Goal: Task Accomplishment & Management: Manage account settings

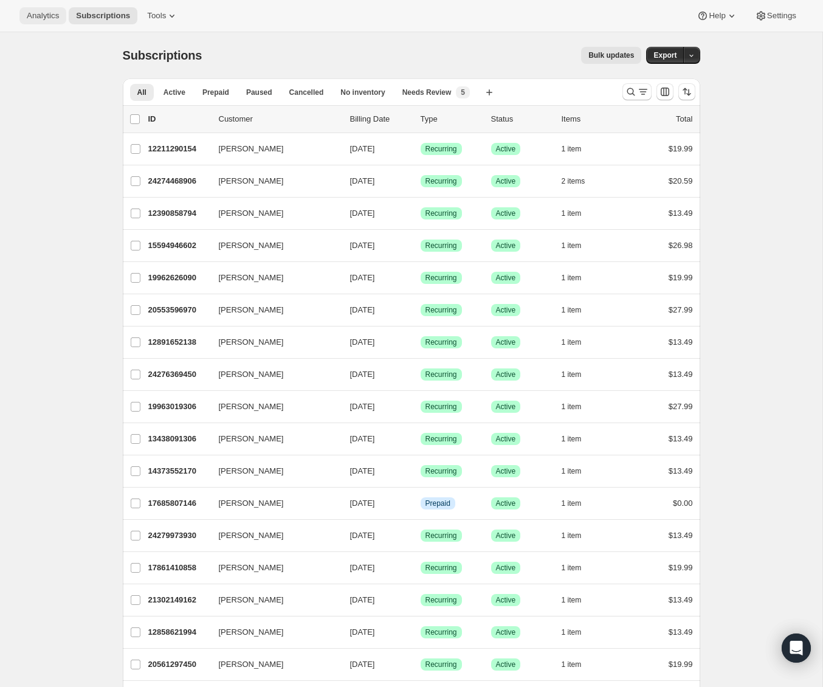
click at [48, 10] on button "Analytics" at bounding box center [42, 15] width 47 height 17
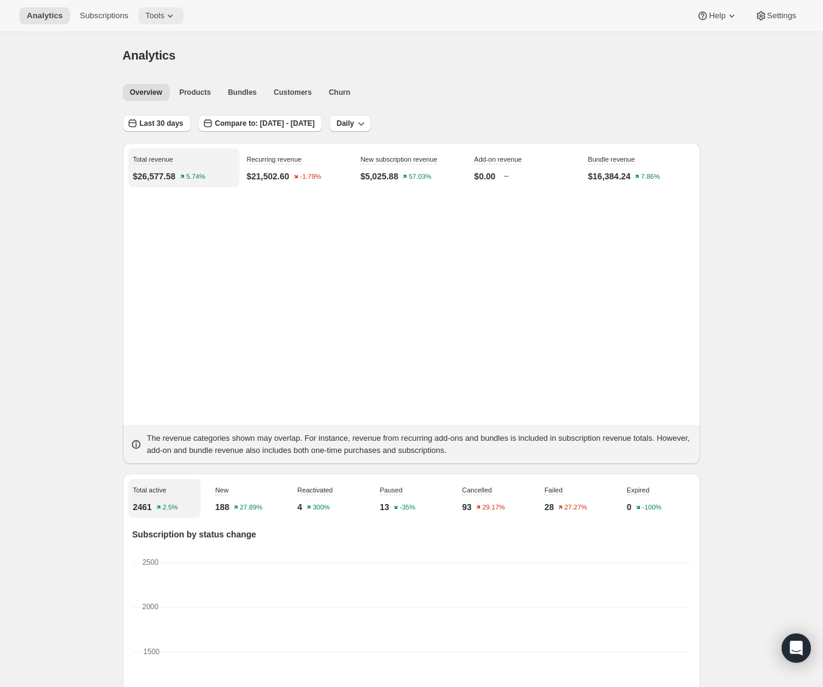
click at [164, 14] on span "Tools" at bounding box center [154, 16] width 19 height 10
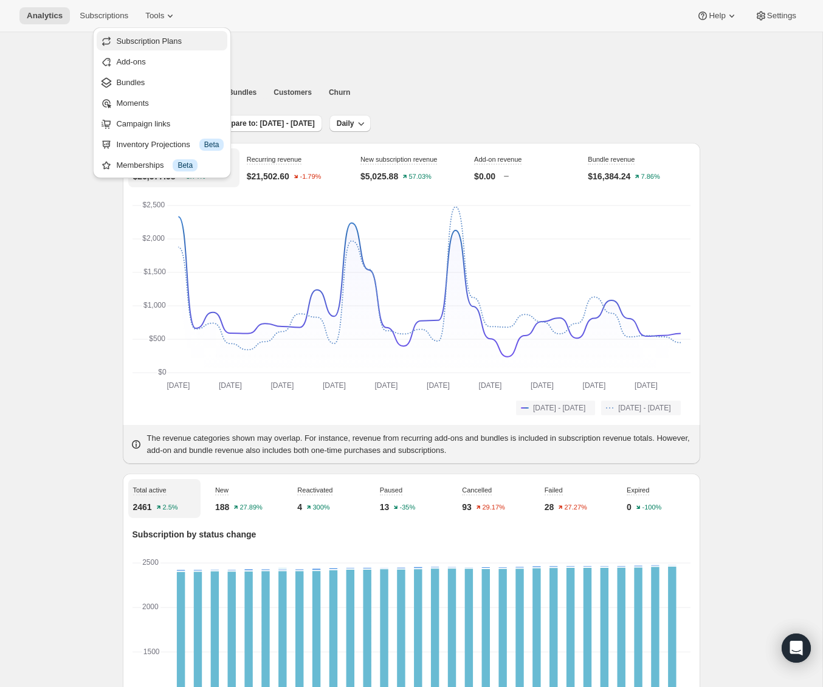
click at [157, 39] on span "Subscription Plans" at bounding box center [149, 40] width 66 height 9
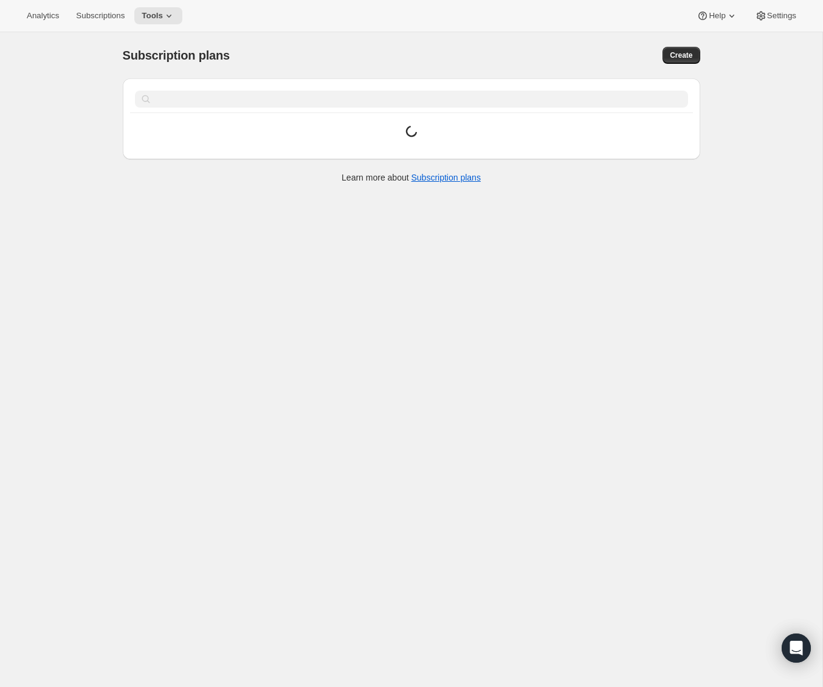
scroll to position [6, 0]
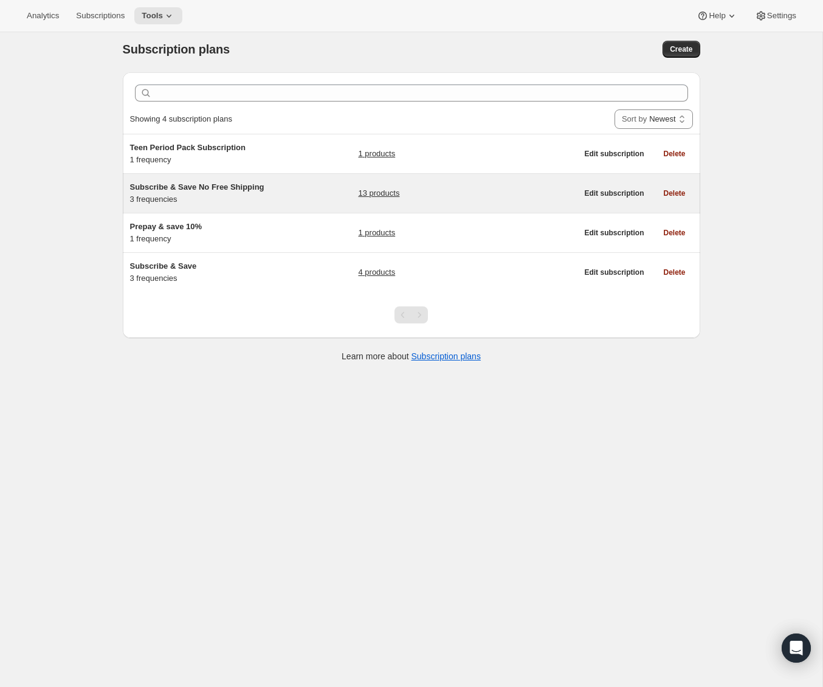
click at [218, 189] on span "Subscribe & Save No Free Shipping" at bounding box center [197, 186] width 134 height 9
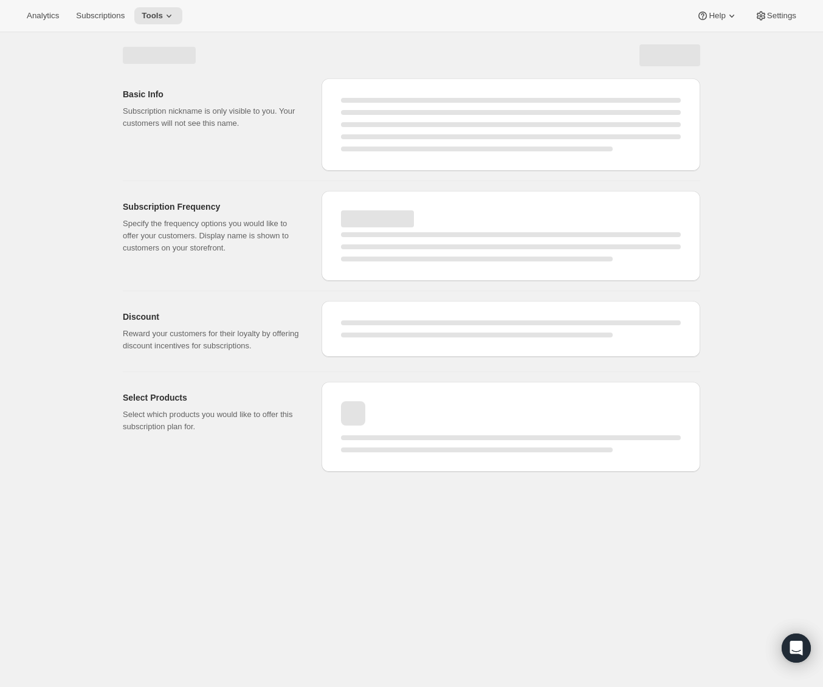
select select "WEEK"
select select "MONTH"
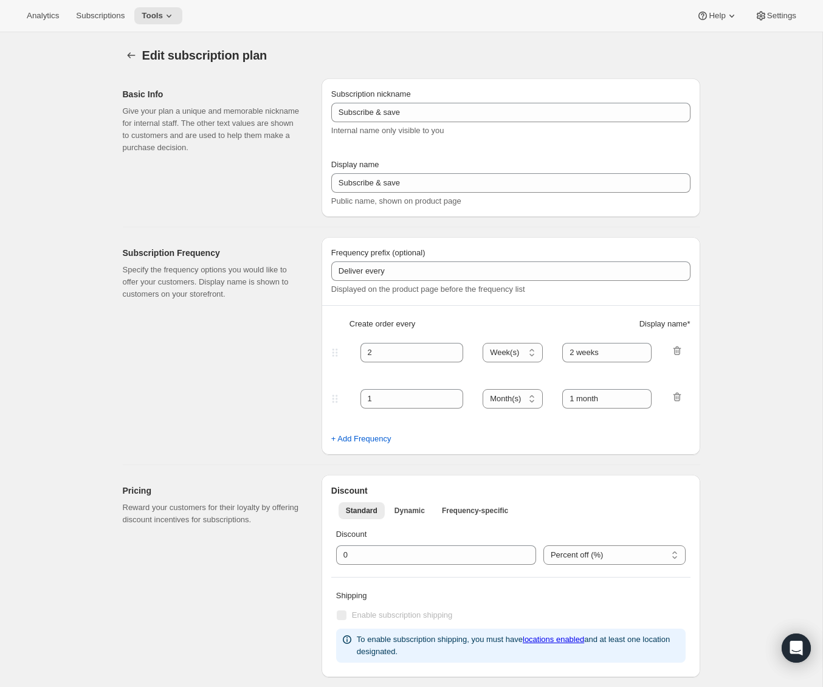
type input "Subscribe & Save No Free Shipping"
type input "Subscribe & Save"
type input "1"
select select "MONTH"
type input "1 month"
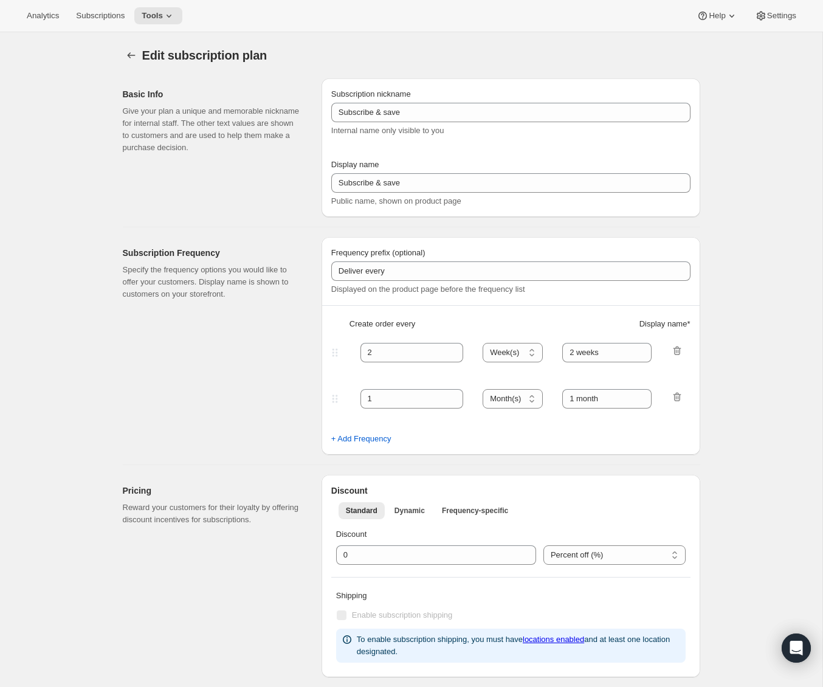
type input "2"
type input "2 months"
type input "Never worry about running out. Modify or cancel anytime."
select select "MONTH"
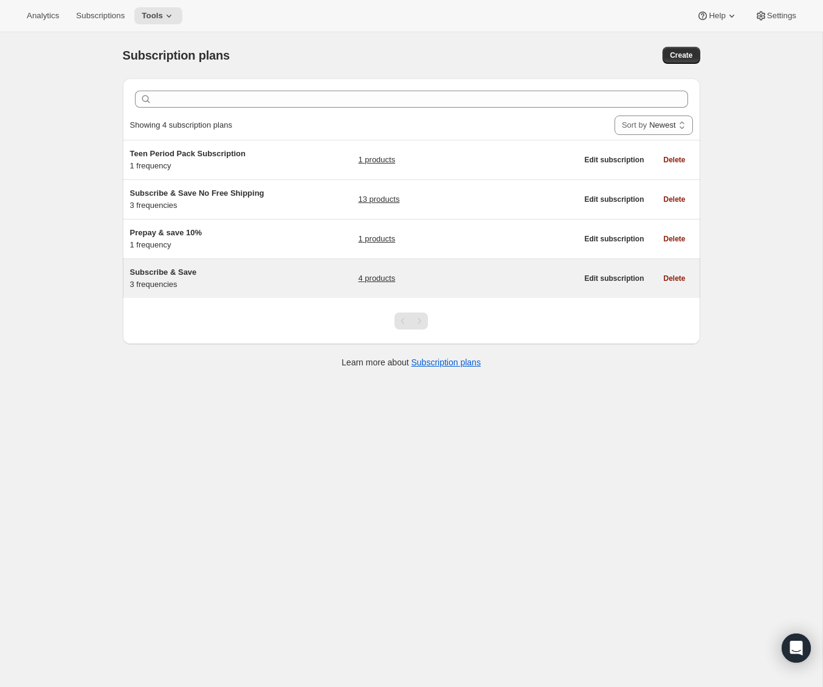
scroll to position [1, 0]
click at [156, 272] on span "Subscribe & Save" at bounding box center [163, 270] width 67 height 9
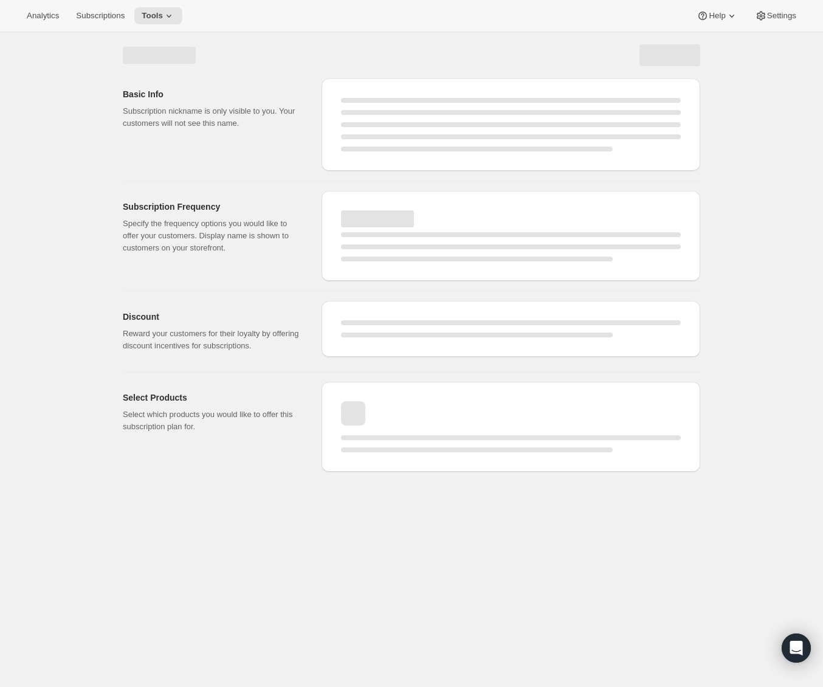
select select "WEEK"
select select "MONTH"
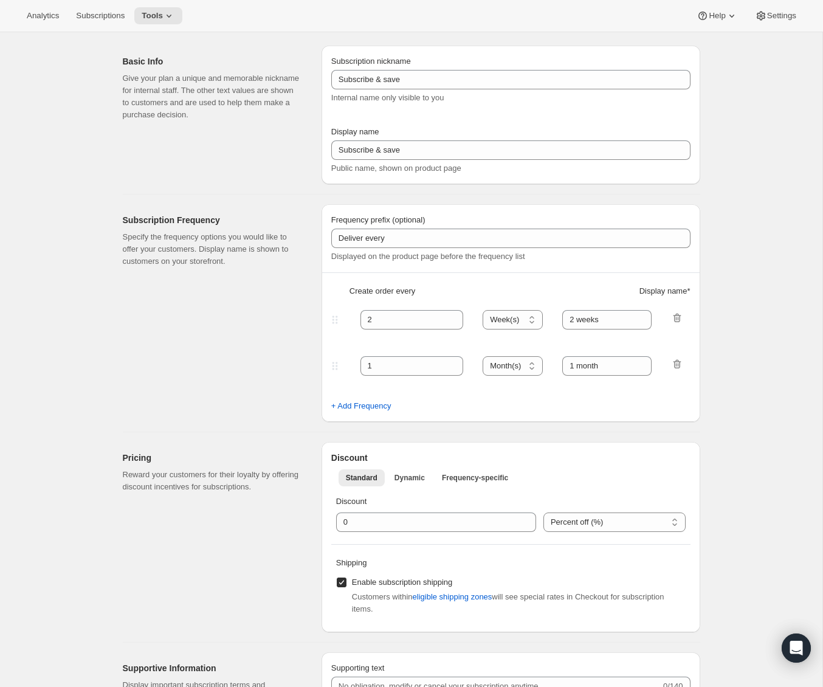
type input "Subscribe & Save"
type input "Subscribe & Save <b>Free Shipping</b>"
type input "1"
select select "MONTH"
type input "1 month"
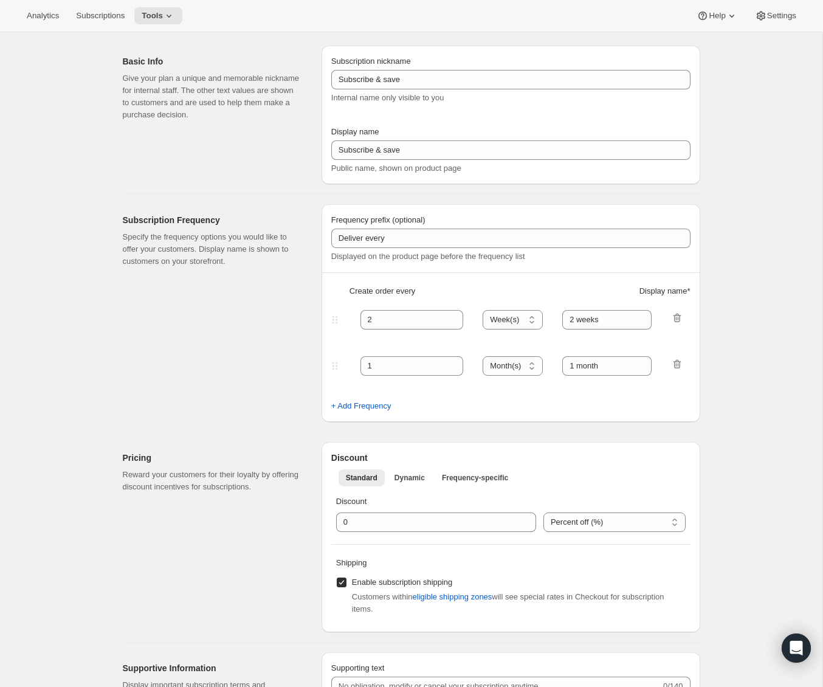
type input "2"
type input "2 months"
type input "Subscribers get Free Shipping! Modify or cancel anytime."
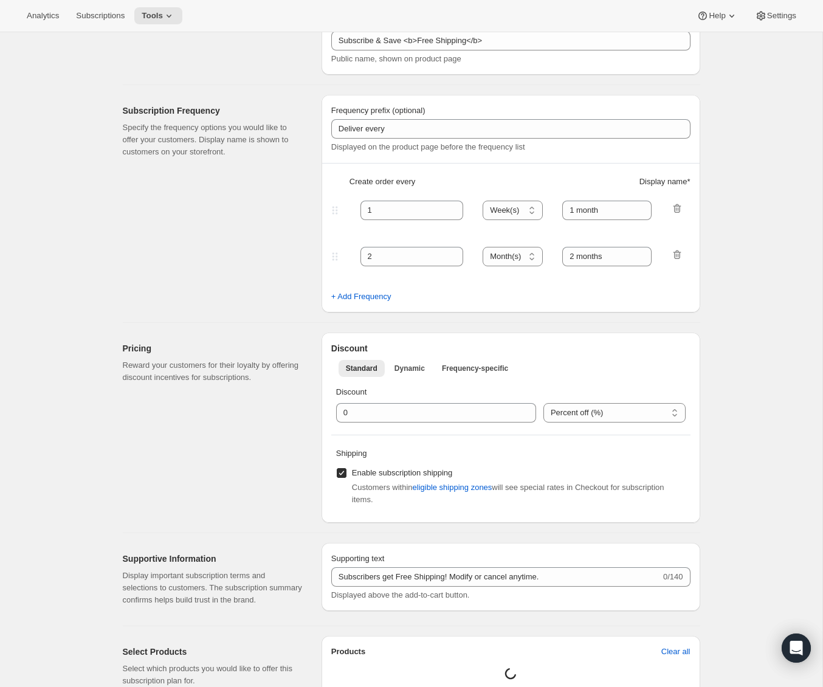
select select "MONTH"
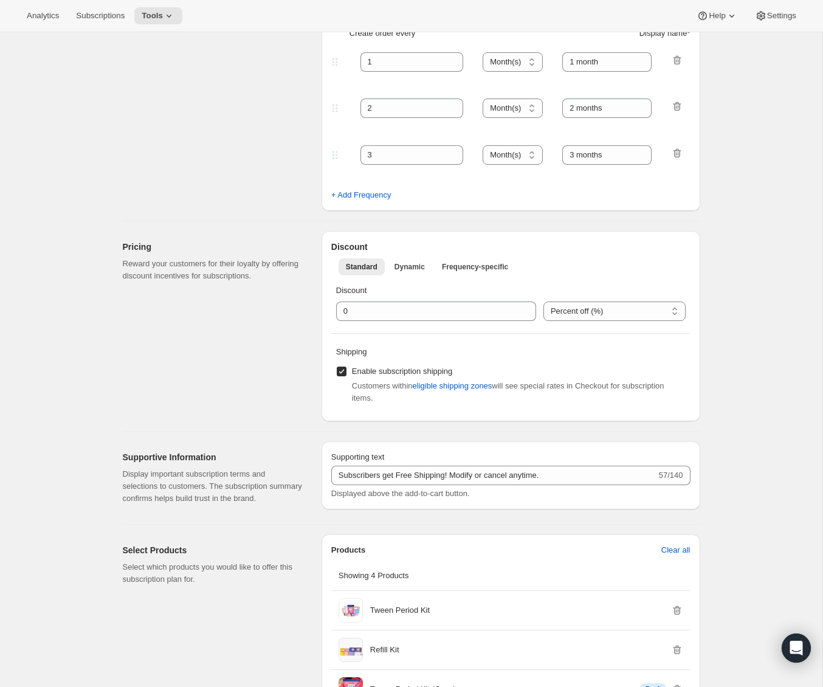
scroll to position [712, 0]
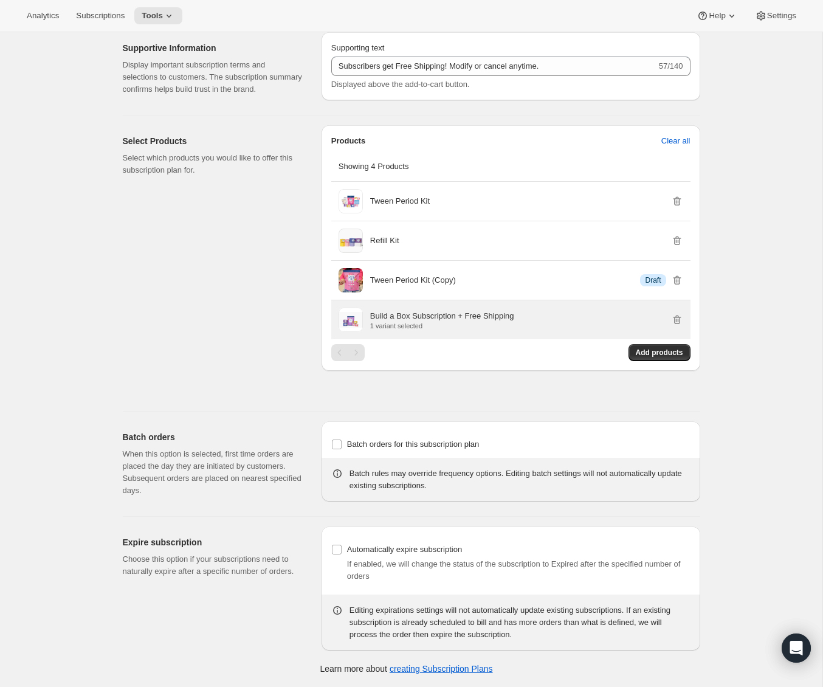
click at [423, 321] on p "Build a Box Subscription + Free Shipping" at bounding box center [442, 316] width 144 height 12
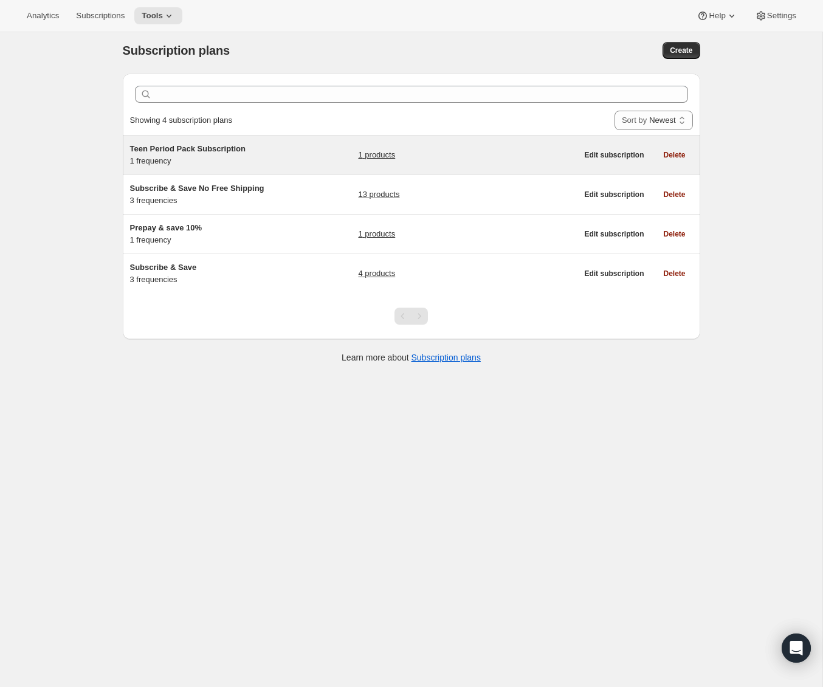
scroll to position [7, 0]
